Goal: Information Seeking & Learning: Learn about a topic

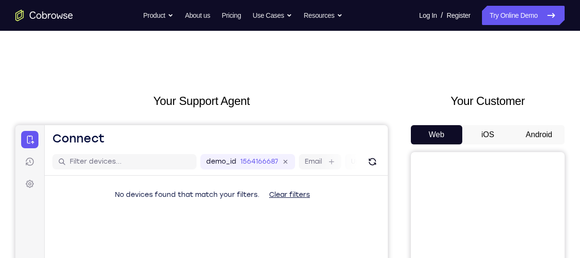
click at [540, 134] on button "Android" at bounding box center [538, 134] width 51 height 19
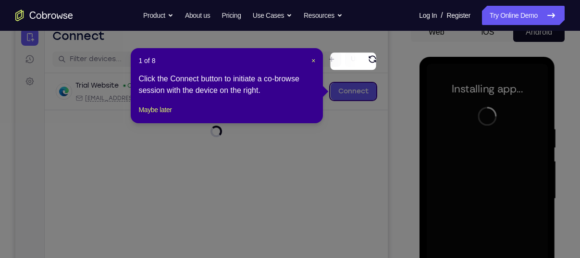
scroll to position [102, 0]
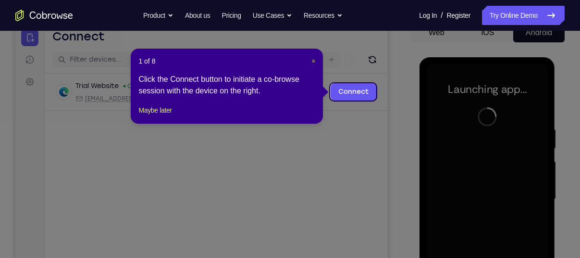
click at [313, 61] on span "×" at bounding box center [314, 61] width 4 height 8
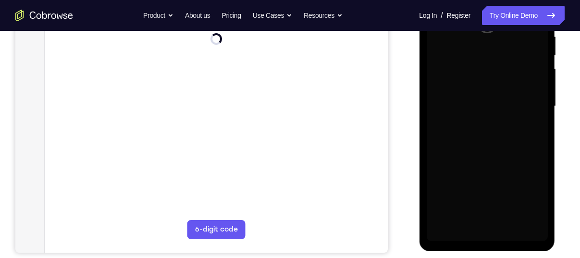
scroll to position [195, 0]
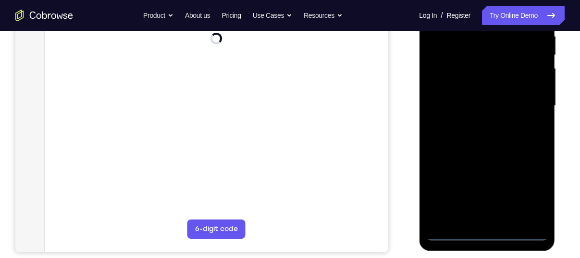
click at [483, 229] on div at bounding box center [486, 105] width 121 height 269
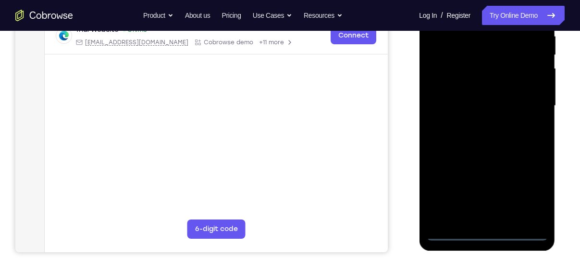
click at [488, 235] on div at bounding box center [486, 105] width 121 height 269
click at [530, 185] on div at bounding box center [486, 105] width 121 height 269
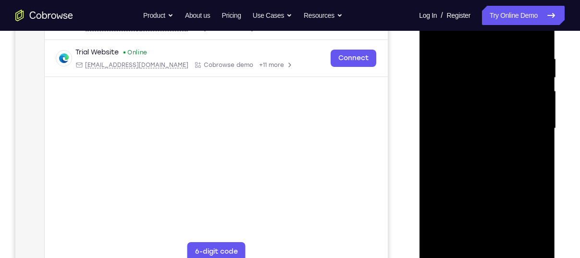
scroll to position [172, 0]
click at [530, 185] on div at bounding box center [486, 128] width 121 height 269
drag, startPoint x: 530, startPoint y: 208, endPoint x: 530, endPoint y: 185, distance: 23.1
click at [530, 185] on div at bounding box center [486, 128] width 121 height 269
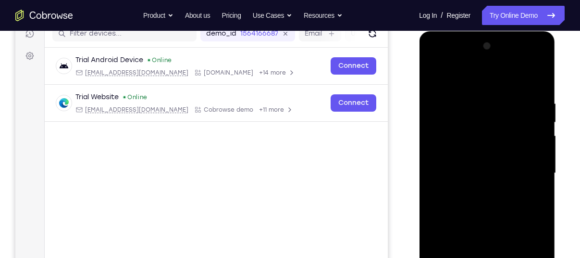
scroll to position [127, 0]
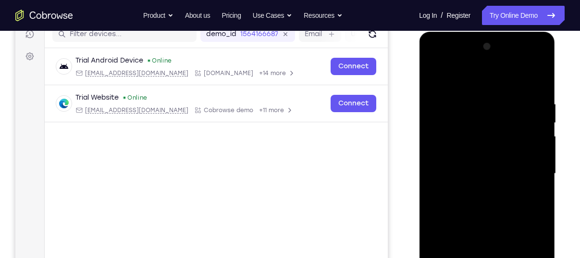
click at [437, 62] on div at bounding box center [486, 173] width 121 height 269
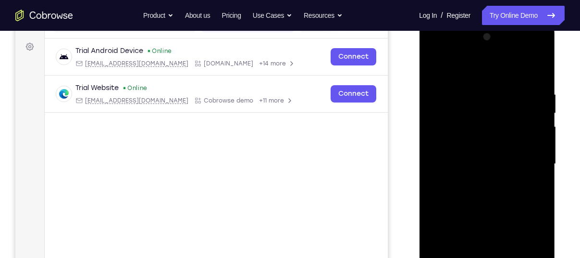
click at [537, 157] on div at bounding box center [486, 163] width 121 height 269
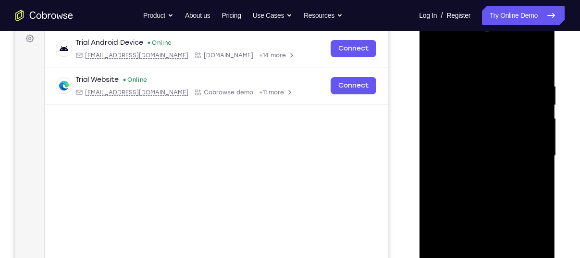
scroll to position [146, 0]
click at [476, 172] on div at bounding box center [486, 155] width 121 height 269
click at [480, 146] on div at bounding box center [486, 155] width 121 height 269
click at [476, 135] on div at bounding box center [486, 155] width 121 height 269
click at [489, 157] on div at bounding box center [486, 155] width 121 height 269
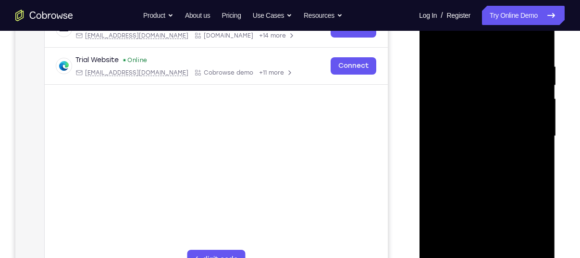
scroll to position [159, 0]
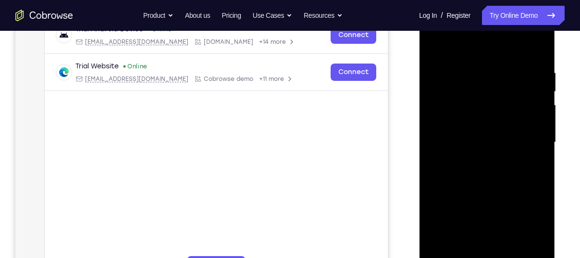
click at [496, 174] on div at bounding box center [486, 142] width 121 height 269
click at [492, 188] on div at bounding box center [486, 142] width 121 height 269
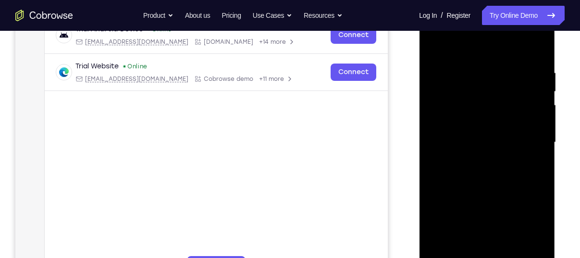
scroll to position [168, 0]
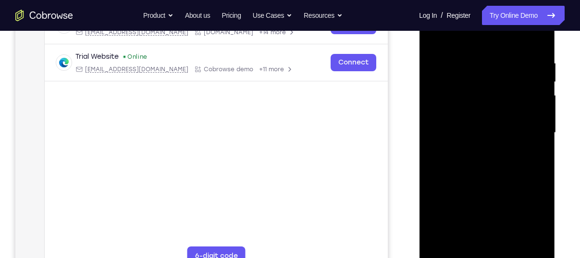
click at [461, 243] on div at bounding box center [486, 132] width 121 height 269
click at [468, 37] on div at bounding box center [486, 132] width 121 height 269
click at [465, 50] on div at bounding box center [486, 132] width 121 height 269
click at [443, 249] on div at bounding box center [486, 132] width 121 height 269
click at [473, 63] on div at bounding box center [486, 132] width 121 height 269
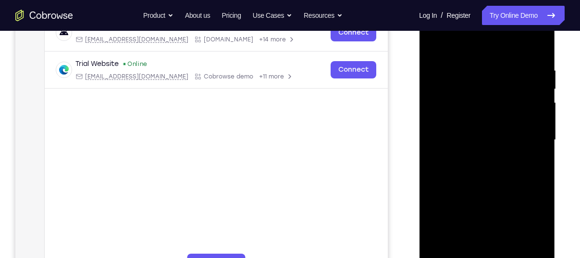
scroll to position [161, 0]
click at [533, 114] on div at bounding box center [486, 140] width 121 height 269
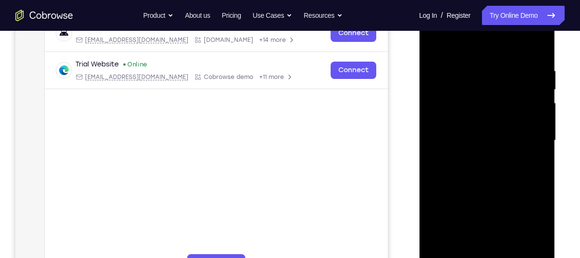
click at [535, 127] on div at bounding box center [486, 140] width 121 height 269
click at [542, 130] on div at bounding box center [486, 140] width 121 height 269
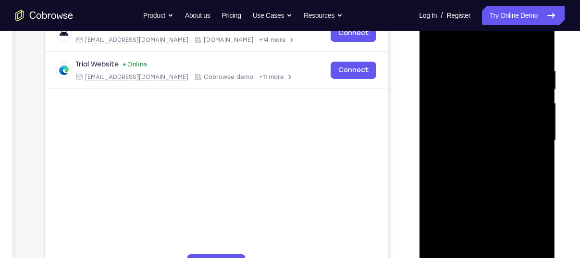
click at [542, 130] on div at bounding box center [486, 140] width 121 height 269
click at [539, 143] on div at bounding box center [486, 140] width 121 height 269
click at [537, 148] on div at bounding box center [486, 140] width 121 height 269
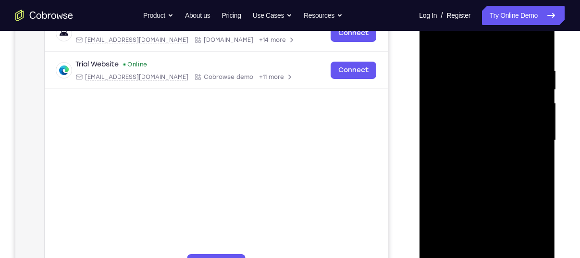
click at [537, 148] on div at bounding box center [486, 140] width 121 height 269
click at [437, 161] on div at bounding box center [486, 140] width 121 height 269
drag, startPoint x: 512, startPoint y: 157, endPoint x: 468, endPoint y: 175, distance: 47.4
click at [468, 175] on div at bounding box center [486, 140] width 121 height 269
click at [534, 155] on div at bounding box center [486, 140] width 121 height 269
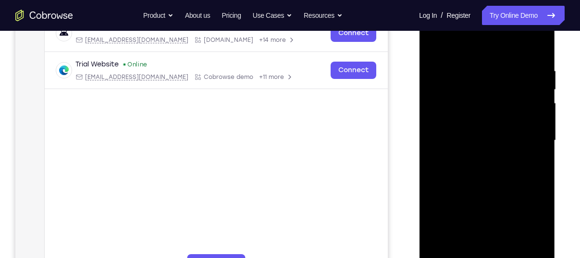
click at [536, 156] on div at bounding box center [486, 140] width 121 height 269
click at [538, 178] on div at bounding box center [486, 140] width 121 height 269
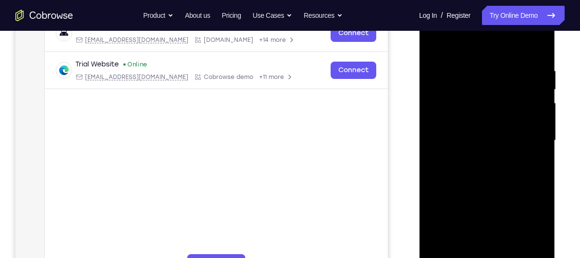
click at [537, 166] on div at bounding box center [486, 140] width 121 height 269
click at [533, 135] on div at bounding box center [486, 140] width 121 height 269
drag, startPoint x: 535, startPoint y: 123, endPoint x: 476, endPoint y: 148, distance: 63.9
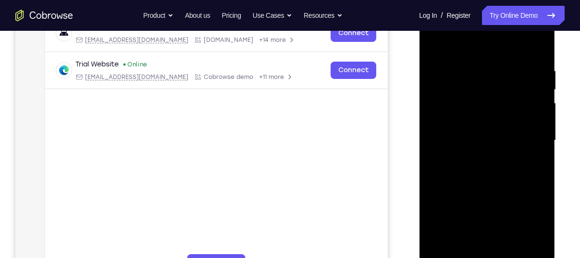
click at [476, 148] on div at bounding box center [486, 140] width 121 height 269
drag, startPoint x: 530, startPoint y: 120, endPoint x: 456, endPoint y: 133, distance: 75.2
click at [456, 133] on div at bounding box center [486, 140] width 121 height 269
click at [529, 120] on div at bounding box center [486, 140] width 121 height 269
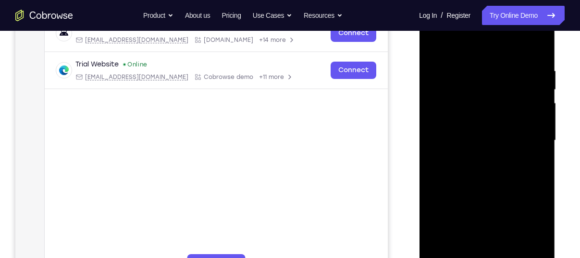
click at [529, 121] on div at bounding box center [486, 140] width 121 height 269
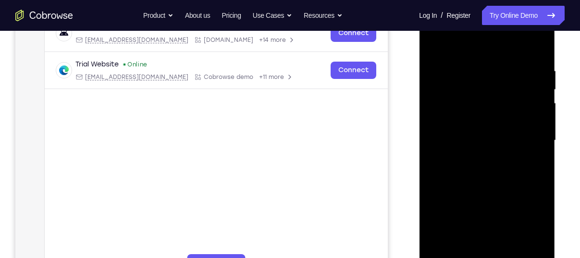
click at [529, 121] on div at bounding box center [486, 140] width 121 height 269
click at [533, 48] on div at bounding box center [486, 140] width 121 height 269
click at [537, 43] on div at bounding box center [486, 140] width 121 height 269
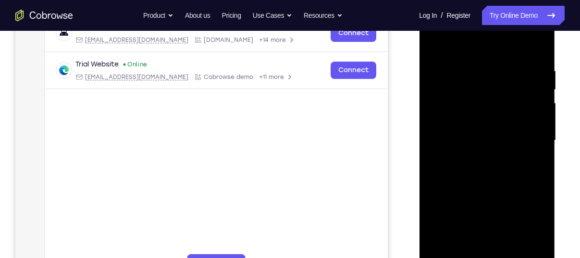
click at [439, 114] on div at bounding box center [486, 140] width 121 height 269
click at [435, 41] on div at bounding box center [486, 140] width 121 height 269
click at [454, 103] on div at bounding box center [486, 140] width 121 height 269
click at [509, 250] on div at bounding box center [486, 140] width 121 height 269
click at [480, 190] on div at bounding box center [486, 140] width 121 height 269
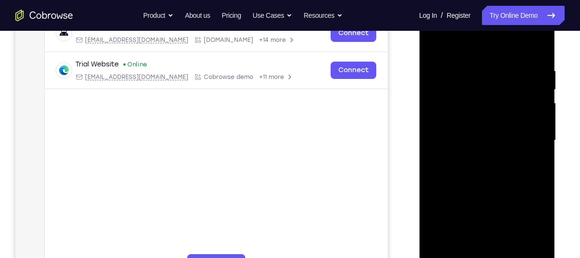
click at [441, 46] on div at bounding box center [486, 140] width 121 height 269
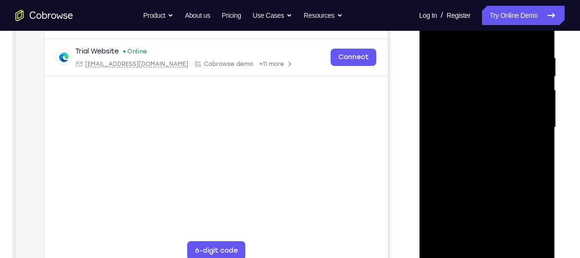
scroll to position [174, 0]
click at [439, 241] on div at bounding box center [486, 126] width 121 height 269
drag, startPoint x: 494, startPoint y: 91, endPoint x: 473, endPoint y: 235, distance: 145.3
click at [473, 235] on div at bounding box center [486, 126] width 121 height 269
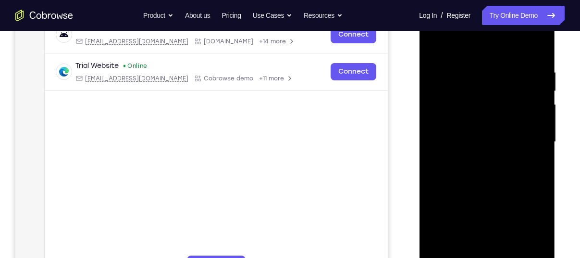
scroll to position [158, 0]
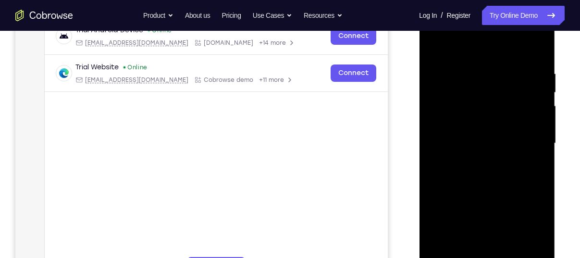
drag, startPoint x: 486, startPoint y: 184, endPoint x: 487, endPoint y: 138, distance: 46.2
click at [487, 138] on div at bounding box center [486, 143] width 121 height 269
click at [433, 152] on div at bounding box center [486, 142] width 121 height 269
drag, startPoint x: 481, startPoint y: 193, endPoint x: 482, endPoint y: 88, distance: 104.3
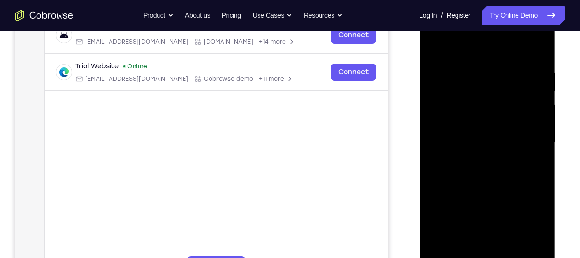
click at [482, 88] on div at bounding box center [486, 142] width 121 height 269
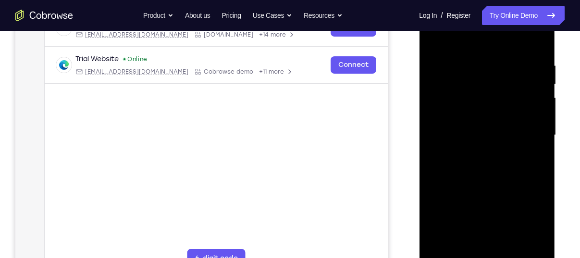
scroll to position [166, 0]
drag, startPoint x: 465, startPoint y: 194, endPoint x: 478, endPoint y: 139, distance: 56.8
click at [478, 139] on div at bounding box center [486, 134] width 121 height 269
drag, startPoint x: 467, startPoint y: 183, endPoint x: 473, endPoint y: 124, distance: 59.4
click at [473, 124] on div at bounding box center [486, 134] width 121 height 269
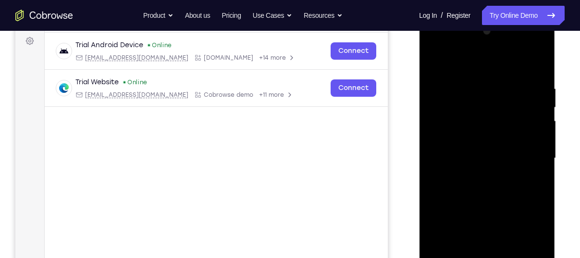
scroll to position [142, 0]
drag, startPoint x: 478, startPoint y: 186, endPoint x: 496, endPoint y: 105, distance: 82.6
click at [496, 105] on div at bounding box center [486, 159] width 121 height 269
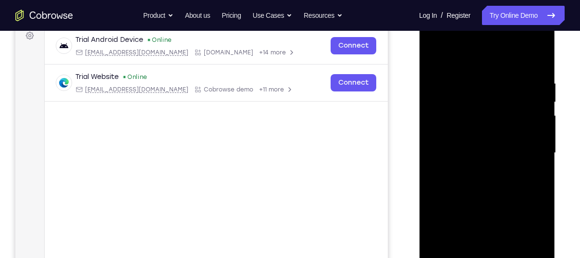
scroll to position [149, 0]
drag, startPoint x: 480, startPoint y: 162, endPoint x: 484, endPoint y: 85, distance: 78.0
click at [484, 85] on div at bounding box center [486, 152] width 121 height 269
drag, startPoint x: 461, startPoint y: 203, endPoint x: 468, endPoint y: 165, distance: 38.6
click at [468, 165] on div at bounding box center [486, 152] width 121 height 269
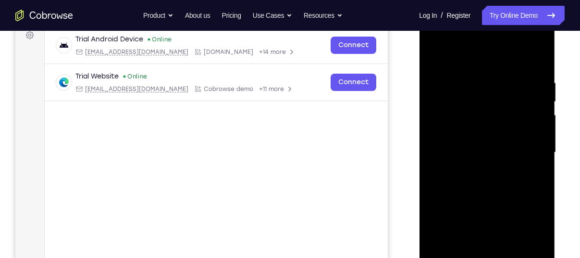
scroll to position [153, 0]
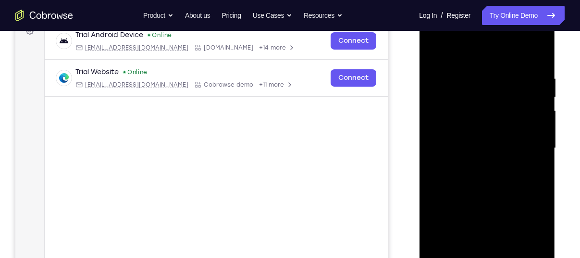
click at [435, 217] on div at bounding box center [486, 147] width 121 height 269
drag, startPoint x: 478, startPoint y: 222, endPoint x: 476, endPoint y: 141, distance: 80.3
click at [476, 141] on div at bounding box center [486, 147] width 121 height 269
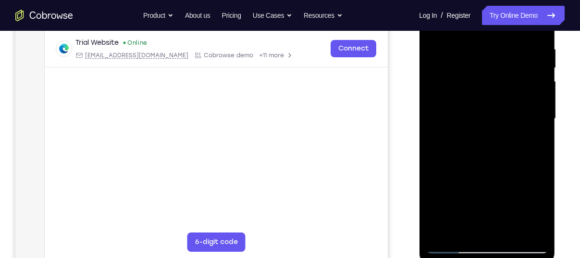
scroll to position [183, 0]
drag, startPoint x: 485, startPoint y: 188, endPoint x: 492, endPoint y: 127, distance: 60.9
click at [492, 127] on div at bounding box center [486, 118] width 121 height 269
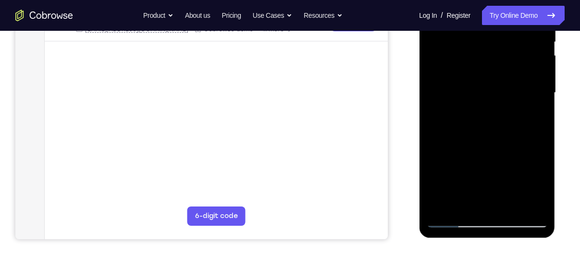
scroll to position [209, 0]
drag, startPoint x: 492, startPoint y: 101, endPoint x: 496, endPoint y: 63, distance: 38.2
click at [496, 63] on div at bounding box center [486, 92] width 121 height 269
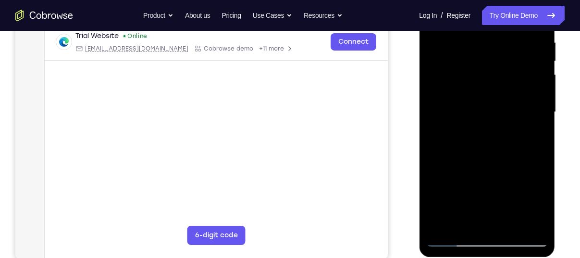
drag, startPoint x: 477, startPoint y: 147, endPoint x: 489, endPoint y: 65, distance: 82.5
click at [489, 65] on div at bounding box center [486, 111] width 121 height 269
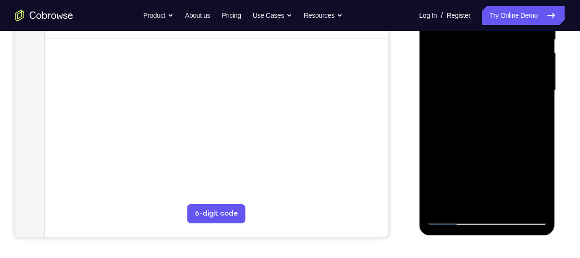
scroll to position [214, 0]
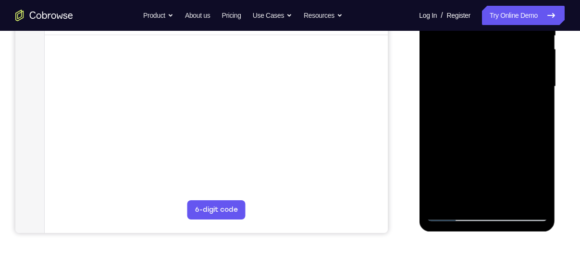
drag, startPoint x: 471, startPoint y: 147, endPoint x: 479, endPoint y: 65, distance: 82.2
click at [479, 65] on div at bounding box center [486, 86] width 121 height 269
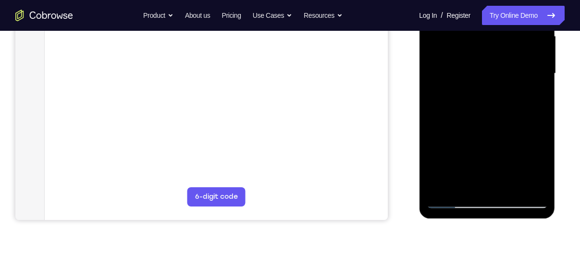
click at [441, 185] on div at bounding box center [486, 73] width 121 height 269
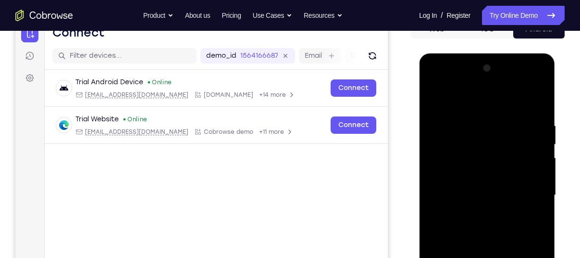
scroll to position [102, 0]
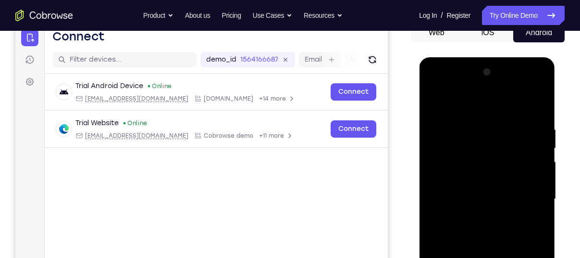
click at [480, 132] on div at bounding box center [486, 198] width 121 height 269
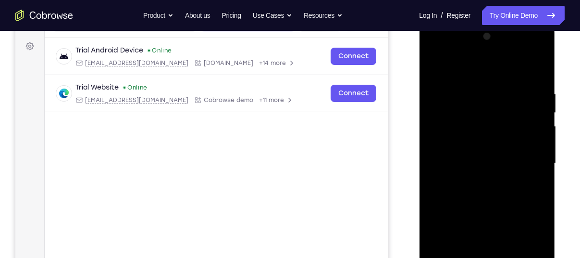
scroll to position [139, 0]
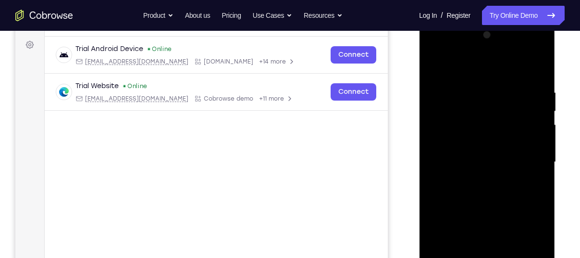
click at [531, 152] on div at bounding box center [486, 161] width 121 height 269
click at [530, 152] on div at bounding box center [486, 161] width 121 height 269
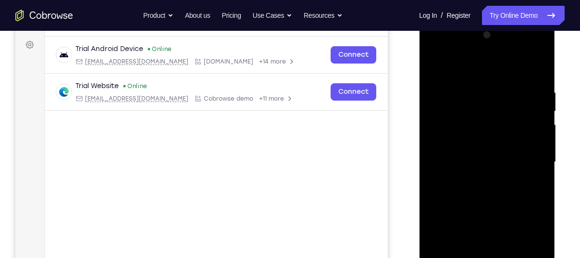
click at [531, 154] on div at bounding box center [486, 161] width 121 height 269
click at [531, 155] on div at bounding box center [486, 161] width 121 height 269
click at [535, 161] on div at bounding box center [486, 161] width 121 height 269
drag, startPoint x: 535, startPoint y: 160, endPoint x: 541, endPoint y: 130, distance: 30.0
click at [541, 130] on div at bounding box center [486, 161] width 121 height 269
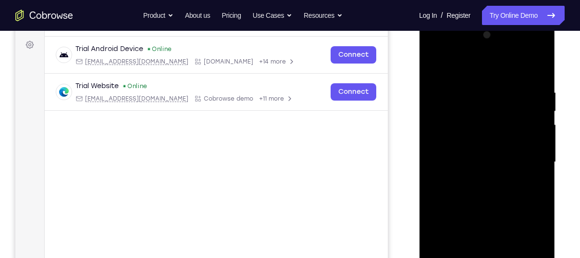
click at [541, 130] on div at bounding box center [486, 161] width 121 height 269
click at [539, 163] on div at bounding box center [486, 161] width 121 height 269
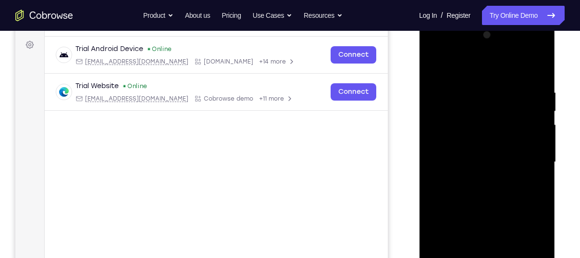
click at [538, 173] on div at bounding box center [486, 161] width 121 height 269
click at [538, 174] on div at bounding box center [486, 161] width 121 height 269
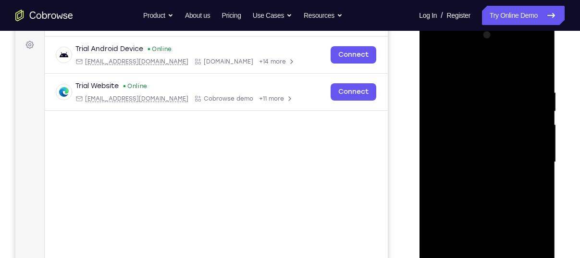
click at [538, 174] on div at bounding box center [486, 161] width 121 height 269
click at [537, 71] on div at bounding box center [486, 161] width 121 height 269
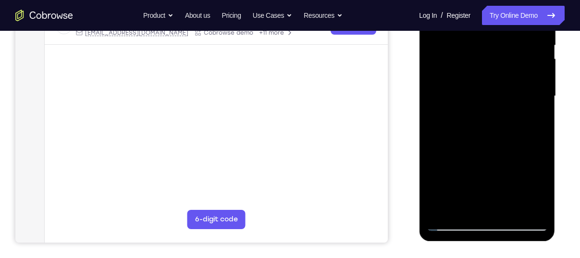
scroll to position [205, 0]
click at [534, 208] on div at bounding box center [486, 95] width 121 height 269
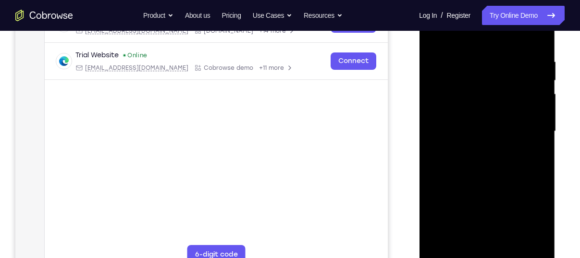
scroll to position [170, 0]
click at [445, 243] on div at bounding box center [486, 130] width 121 height 269
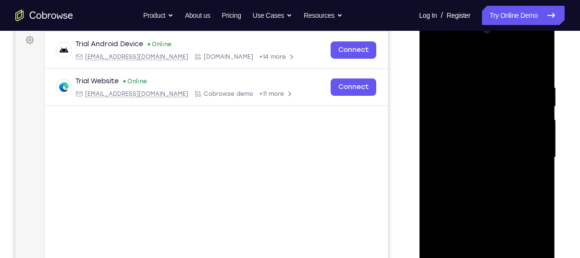
scroll to position [142, 0]
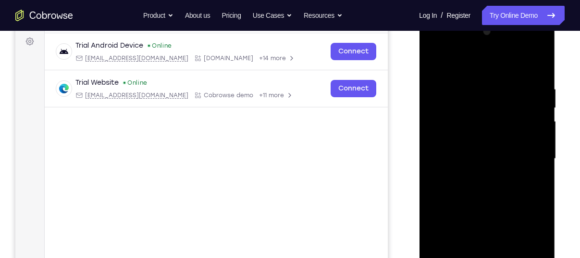
click at [498, 84] on div at bounding box center [486, 158] width 121 height 269
click at [542, 62] on div at bounding box center [486, 158] width 121 height 269
